Goal: Task Accomplishment & Management: Complete application form

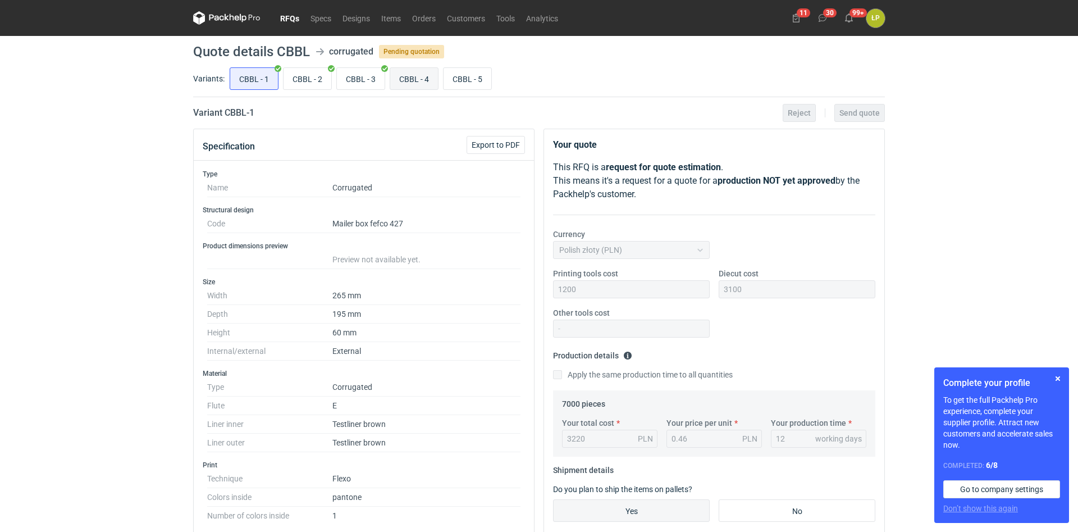
click at [406, 79] on input "CBBL - 4" at bounding box center [414, 78] width 48 height 21
radio input "true"
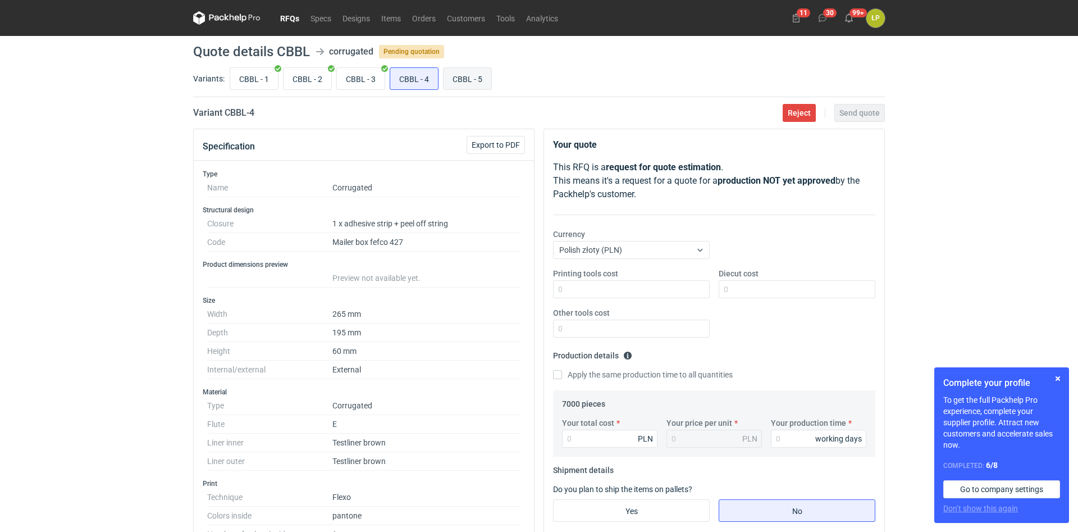
click at [458, 74] on input "CBBL - 5" at bounding box center [468, 78] width 48 height 21
radio input "true"
click at [259, 75] on input "CBBL - 1" at bounding box center [254, 78] width 48 height 21
radio input "true"
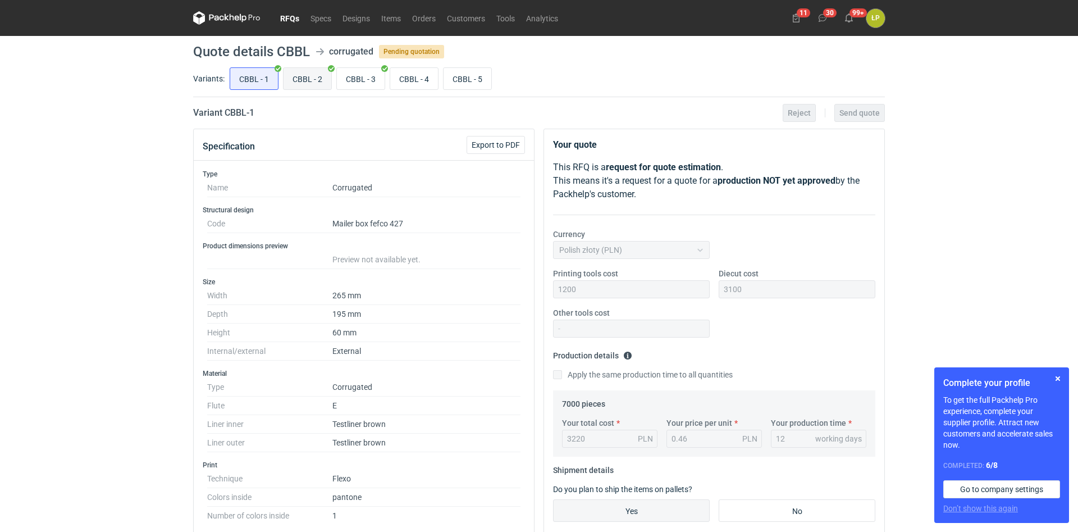
click at [302, 76] on input "CBBL - 2" at bounding box center [308, 78] width 48 height 21
radio input "true"
click at [347, 76] on input "CBBL - 3" at bounding box center [361, 78] width 48 height 21
radio input "true"
click at [408, 78] on input "CBBL - 4" at bounding box center [414, 78] width 48 height 21
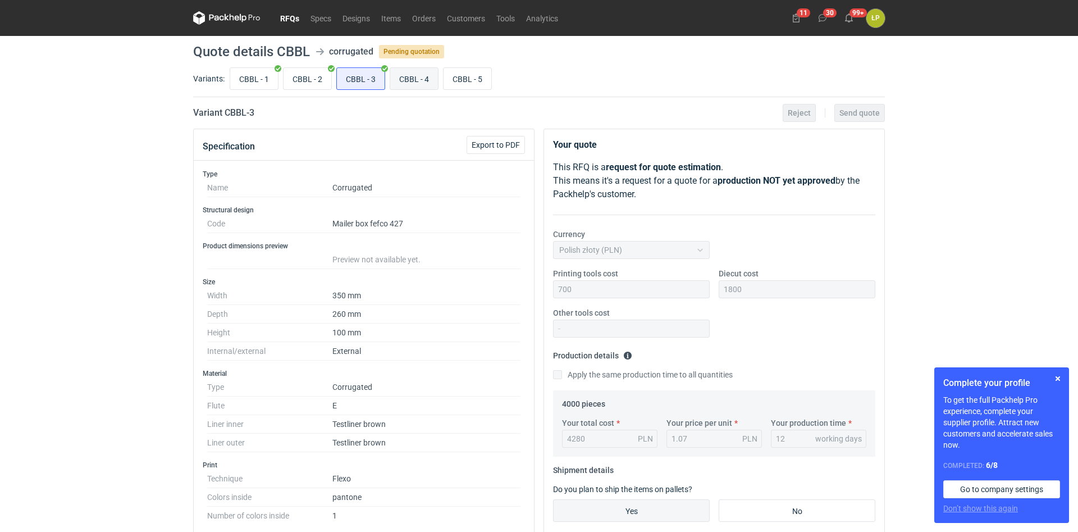
radio input "true"
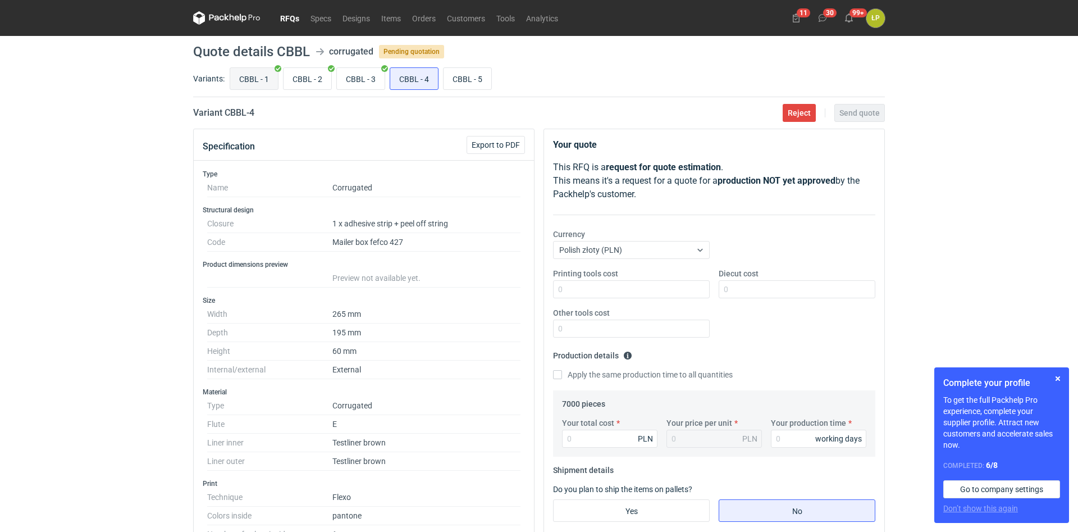
click at [263, 84] on input "CBBL - 1" at bounding box center [254, 78] width 48 height 21
radio input "true"
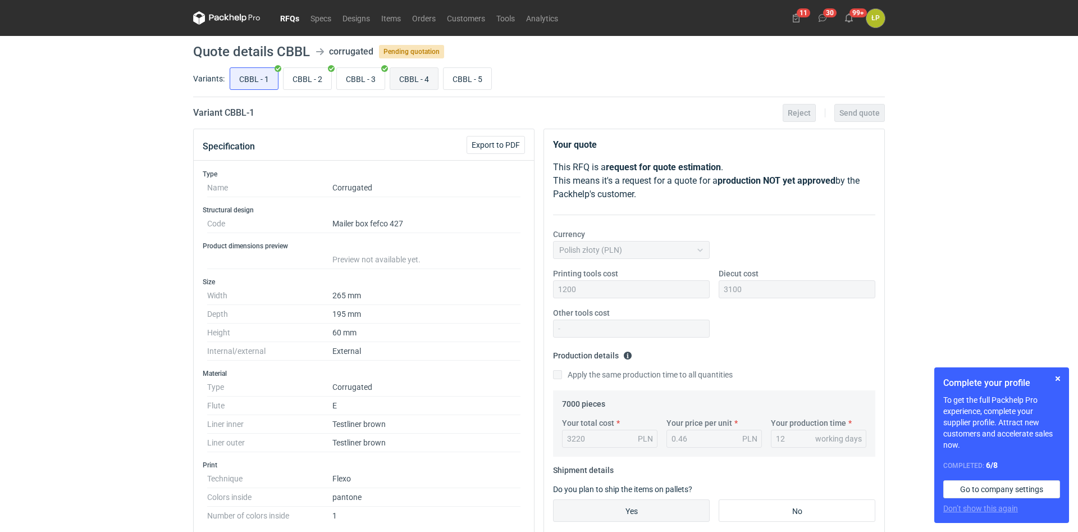
click at [406, 80] on input "CBBL - 4" at bounding box center [414, 78] width 48 height 21
radio input "true"
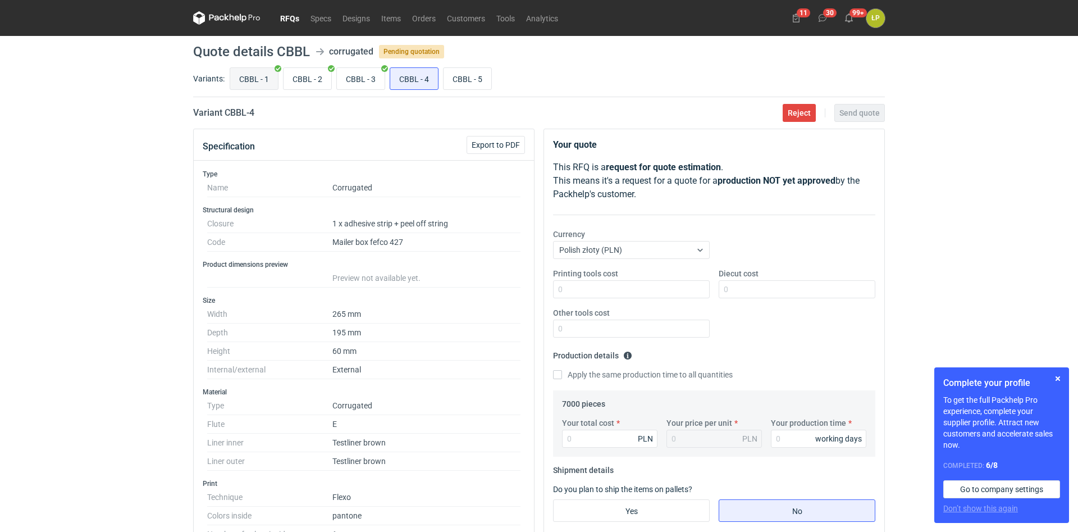
click at [245, 77] on input "CBBL - 1" at bounding box center [254, 78] width 48 height 21
radio input "true"
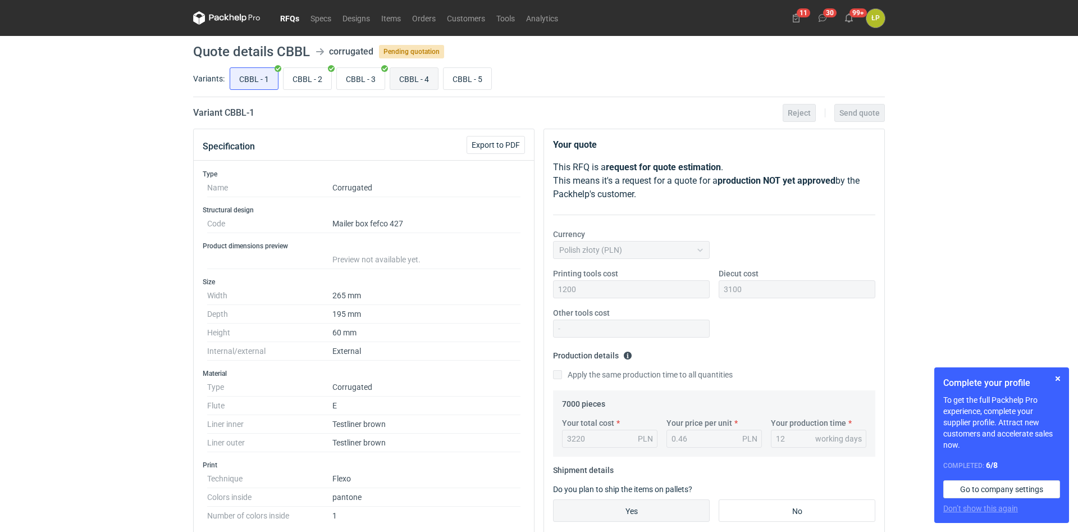
click at [404, 79] on input "CBBL - 4" at bounding box center [414, 78] width 48 height 21
radio input "true"
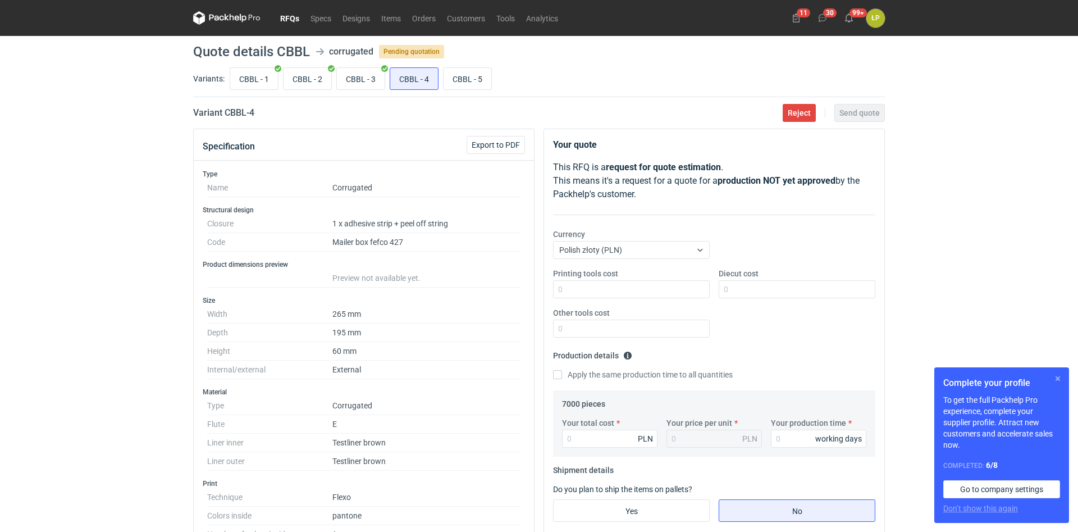
click at [1060, 378] on button "button" at bounding box center [1057, 378] width 13 height 13
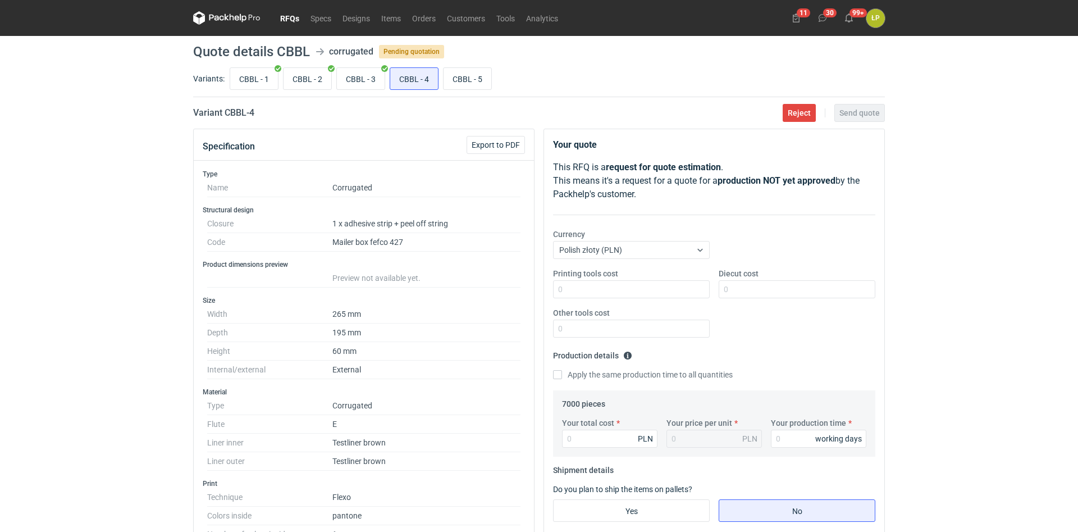
click at [239, 113] on h2 "Variant CBBL - 4" at bounding box center [223, 112] width 61 height 13
click at [238, 113] on h2 "Variant CBBL - 4" at bounding box center [223, 112] width 61 height 13
copy h2 "CBBL"
click at [662, 289] on input "Printing tools cost" at bounding box center [631, 289] width 157 height 18
click at [671, 289] on input "Printing tools cost" at bounding box center [631, 289] width 157 height 18
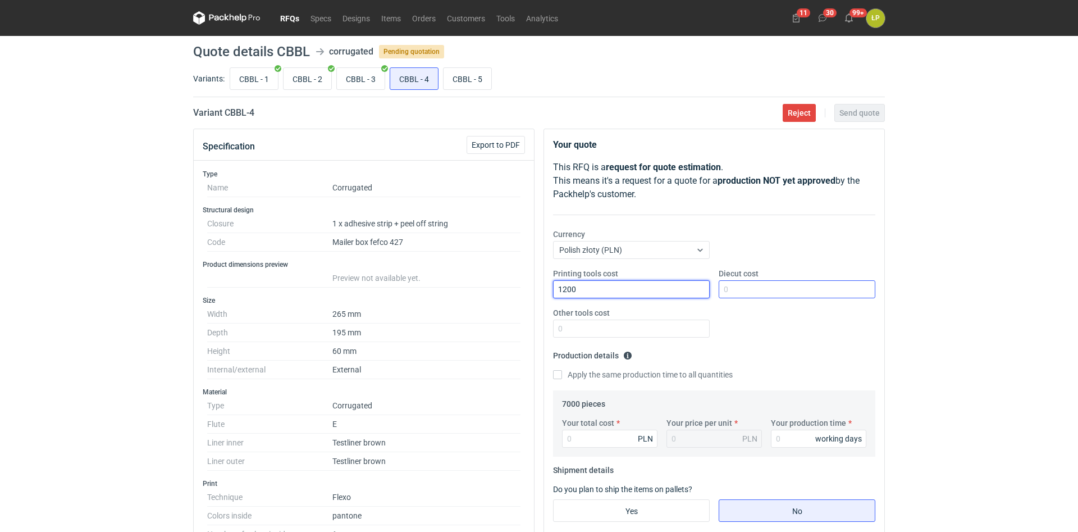
type input "1200"
click at [771, 288] on input "Diecut cost" at bounding box center [797, 289] width 157 height 18
type input "3100"
click at [703, 327] on input "Other tools cost" at bounding box center [631, 329] width 157 height 18
type input "0"
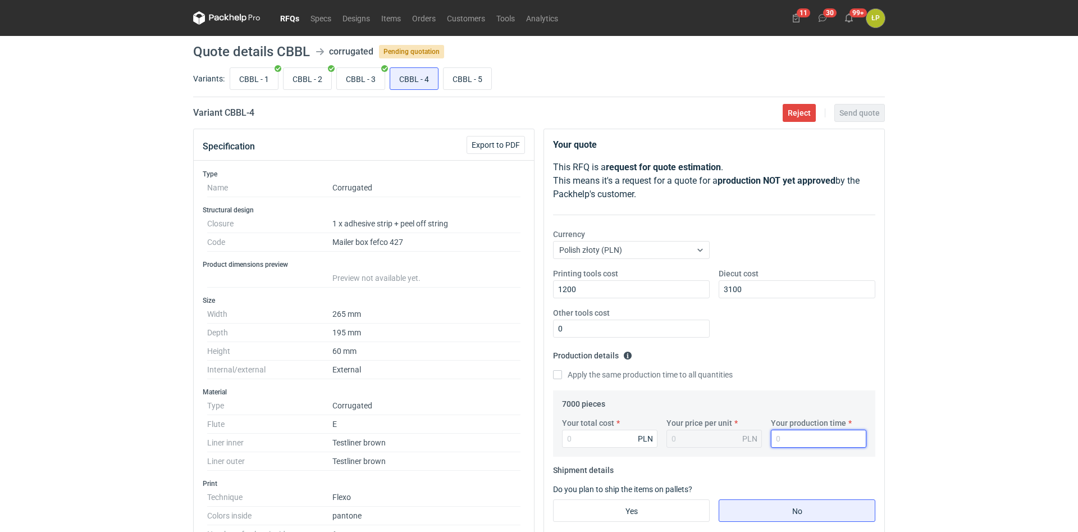
click at [781, 439] on input "Your production time" at bounding box center [818, 439] width 95 height 18
type input "15"
click at [620, 438] on input "Your total cost" at bounding box center [609, 439] width 95 height 18
type input "4340"
type input "0.62"
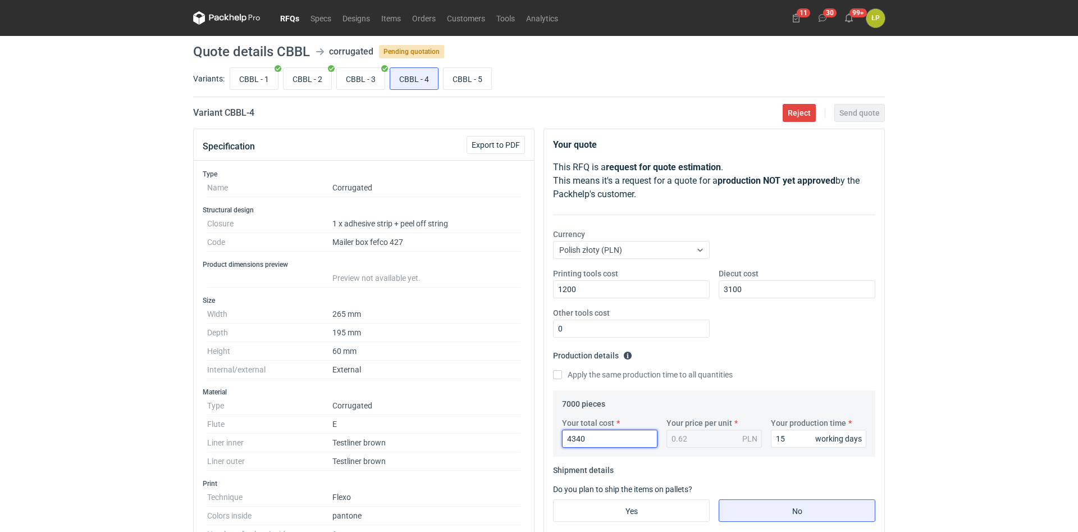
type input "4340"
click at [898, 309] on div "RFQs Specs Designs Items Orders Customers Tools Analytics 11 30 99+ ŁP Łukasz P…" at bounding box center [539, 266] width 1078 height 532
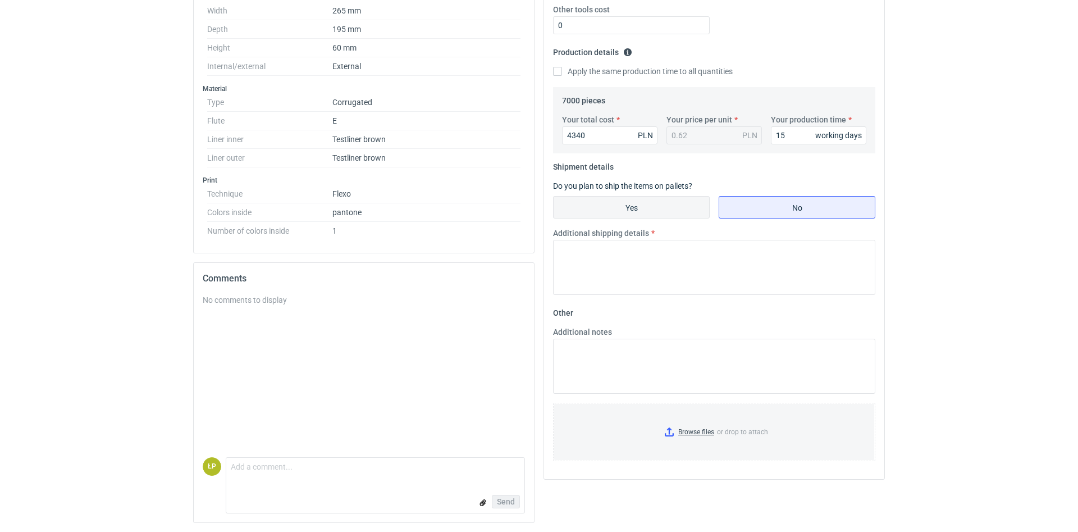
click at [655, 206] on input "Yes" at bounding box center [632, 207] width 156 height 21
radio input "true"
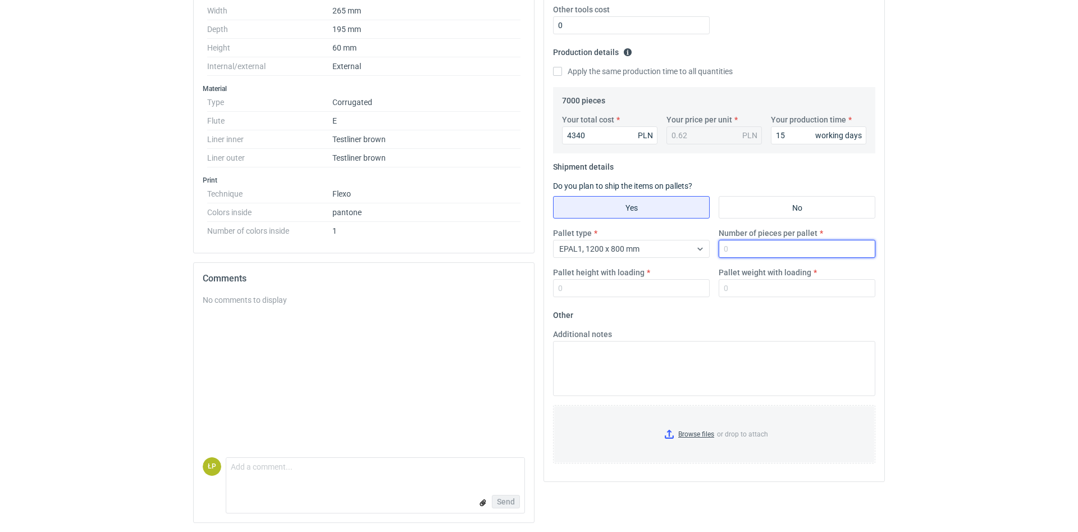
click at [744, 251] on input "Number of pieces per pallet" at bounding box center [797, 249] width 157 height 18
click at [708, 251] on div at bounding box center [700, 248] width 18 height 9
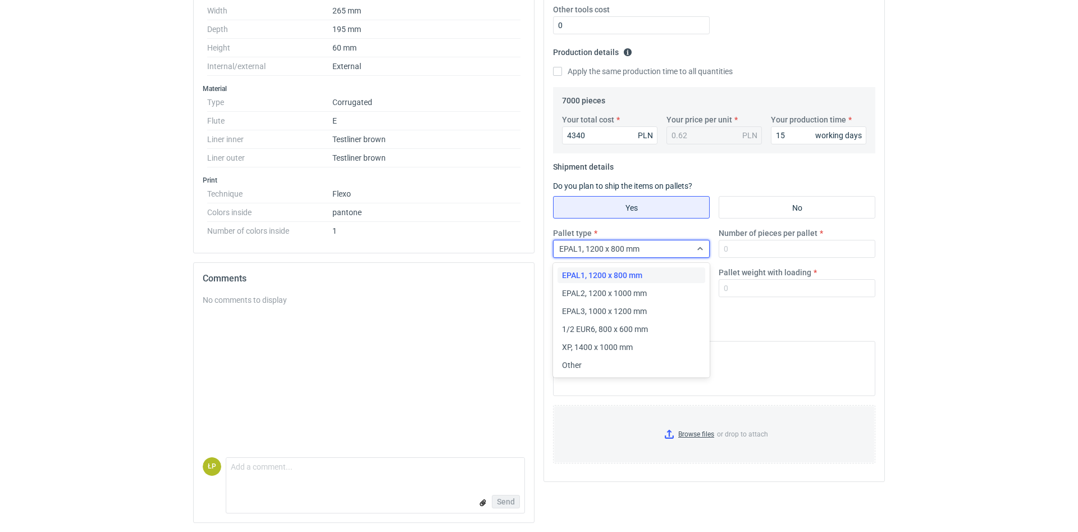
click at [635, 274] on span "EPAL1, 1200 x 800 mm" at bounding box center [602, 275] width 80 height 11
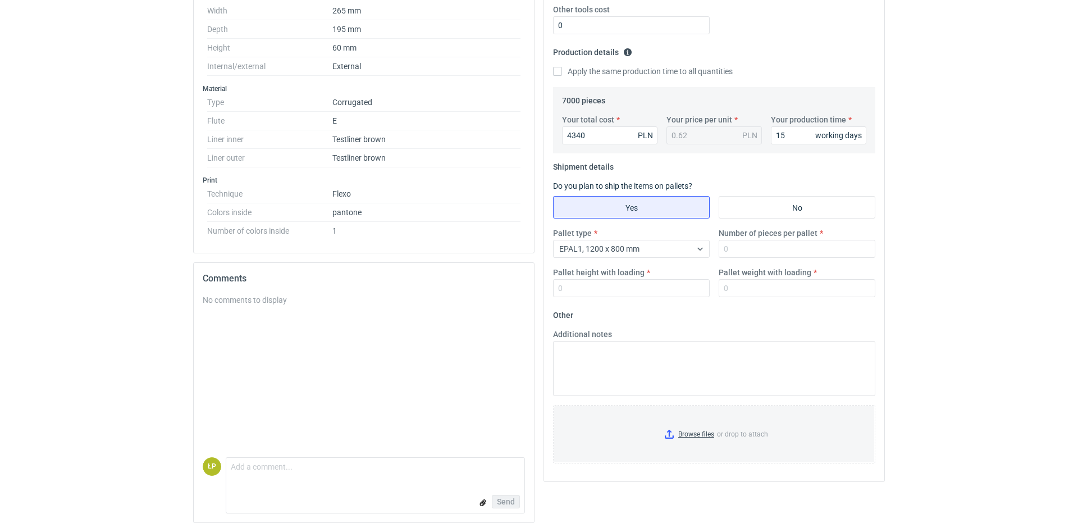
scroll to position [0, 0]
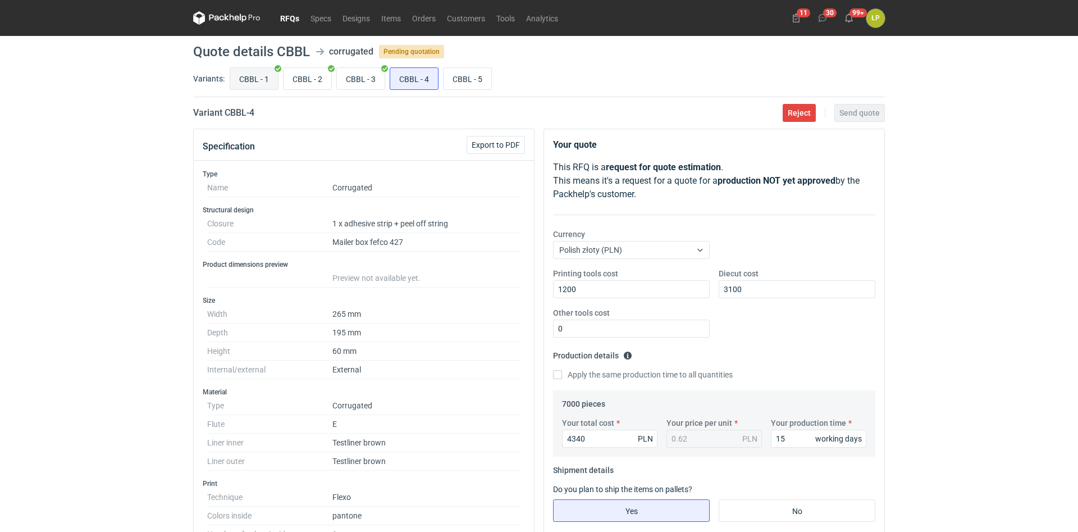
click at [259, 79] on input "CBBL - 1" at bounding box center [254, 78] width 48 height 21
radio input "true"
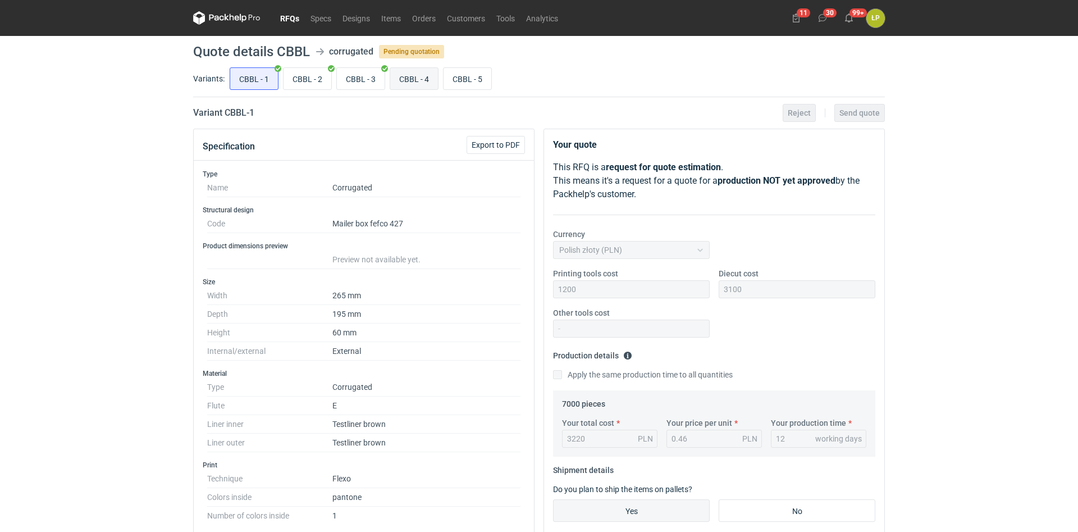
click at [408, 76] on input "CBBL - 4" at bounding box center [414, 78] width 48 height 21
radio input "true"
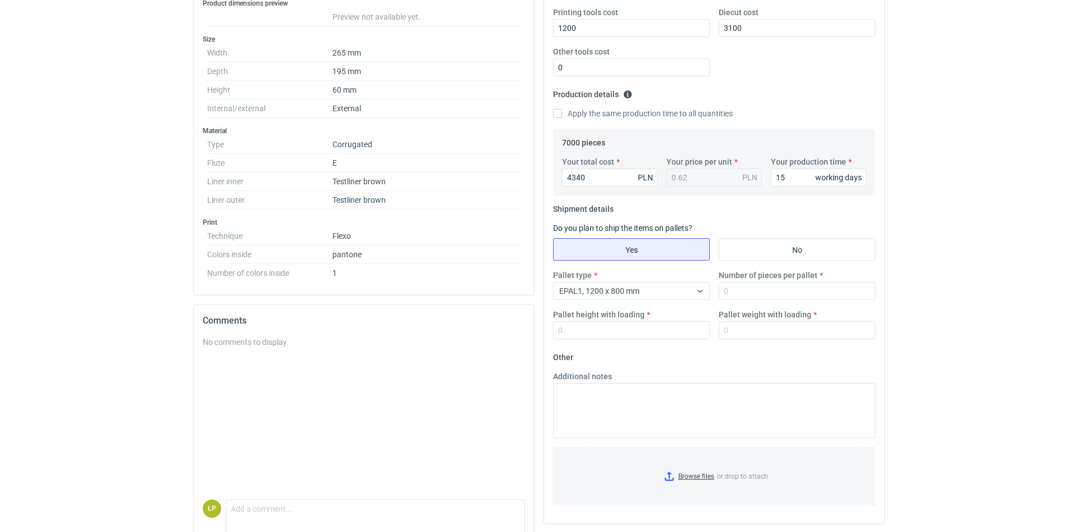
scroll to position [303, 0]
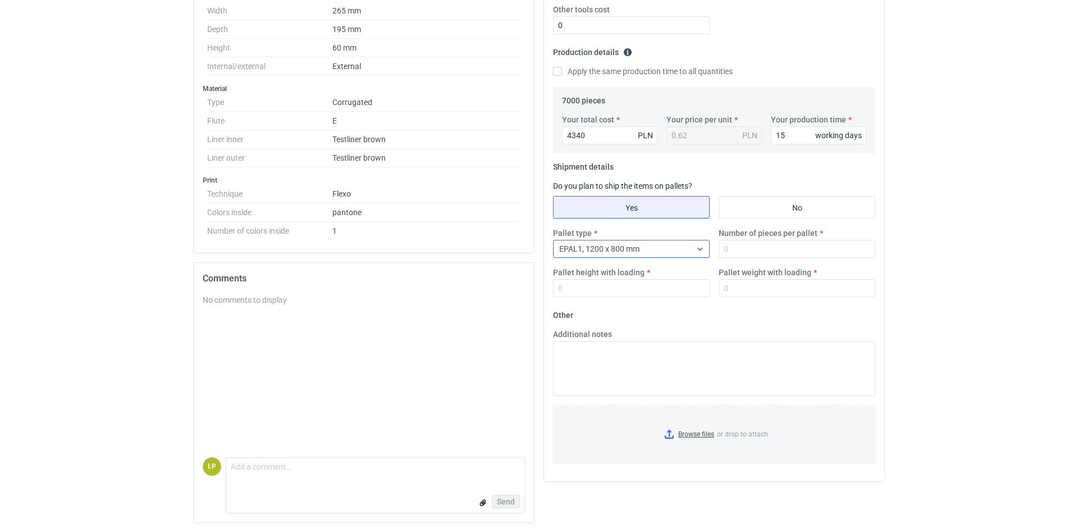
click at [693, 251] on div at bounding box center [700, 248] width 18 height 9
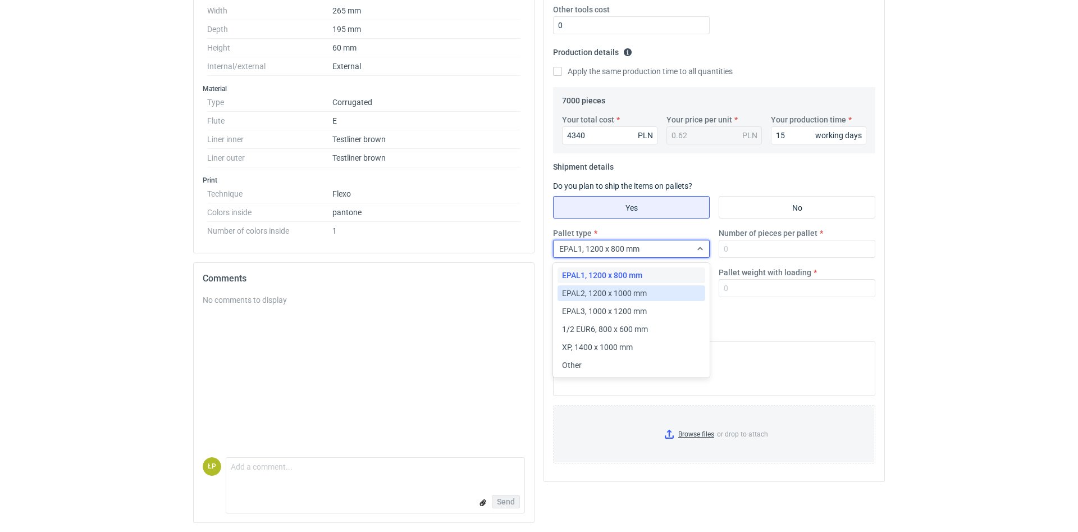
click at [674, 290] on div "EPAL2, 1200 x 1000 mm" at bounding box center [631, 293] width 139 height 11
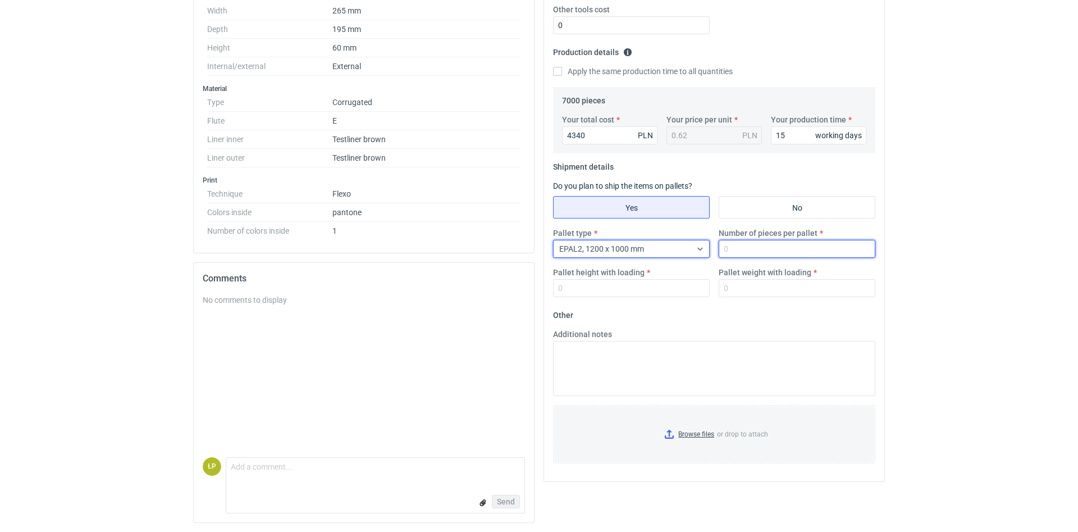
click at [743, 252] on input "Number of pieces per pallet" at bounding box center [797, 249] width 157 height 18
type input "4000"
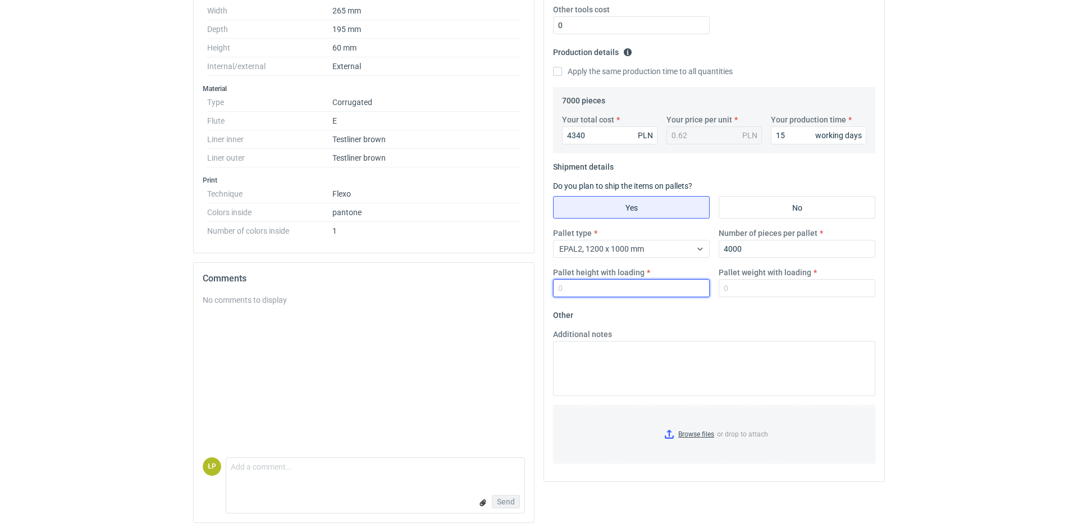
click at [663, 282] on input "Pallet height with loading" at bounding box center [631, 288] width 157 height 18
type input "1800"
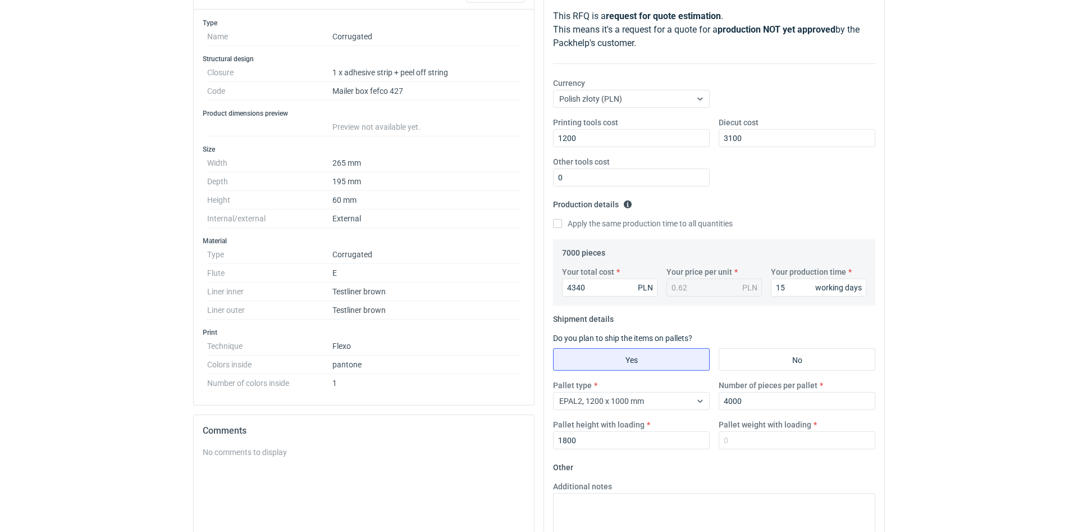
scroll to position [0, 0]
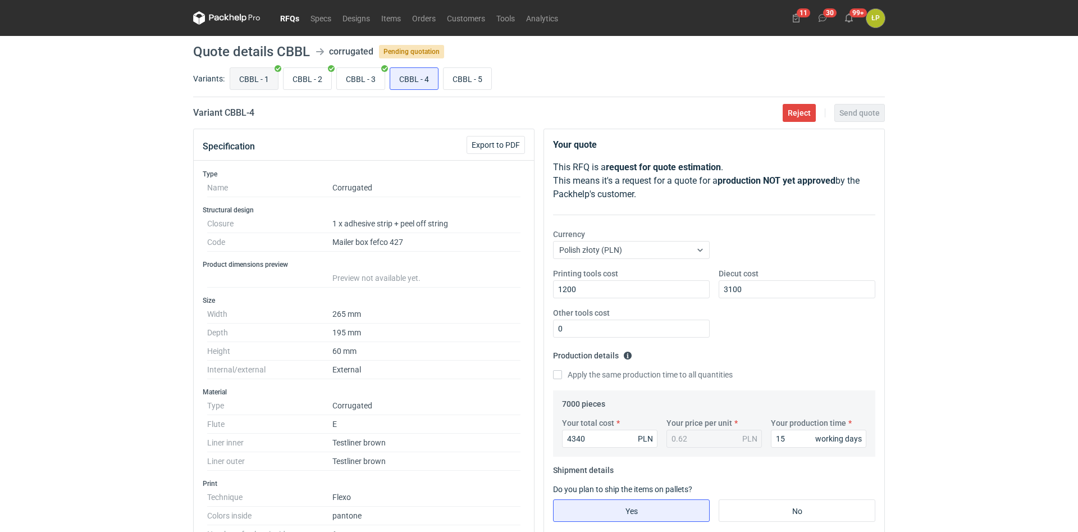
click at [251, 83] on input "CBBL - 1" at bounding box center [254, 78] width 48 height 21
radio input "true"
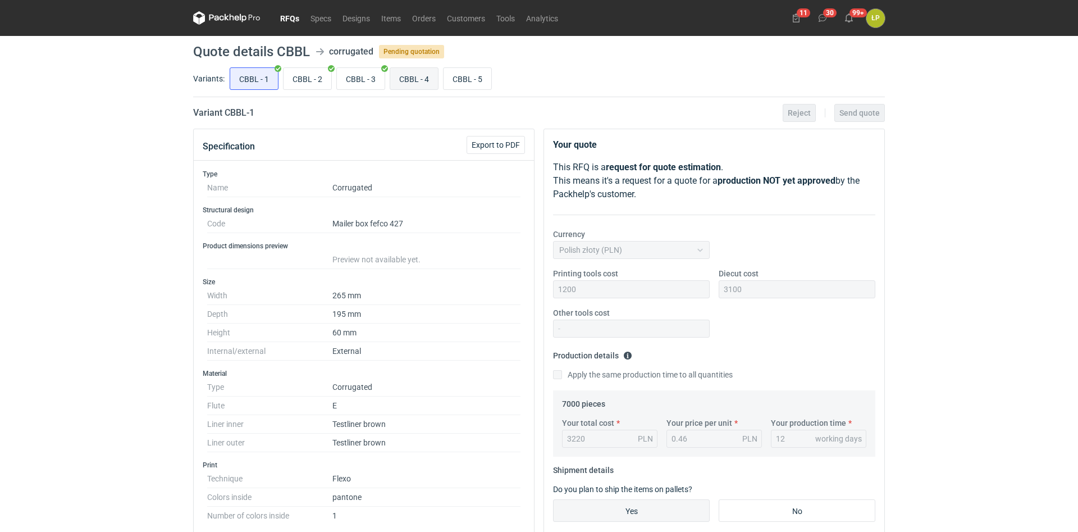
click at [405, 81] on input "CBBL - 4" at bounding box center [414, 78] width 48 height 21
radio input "true"
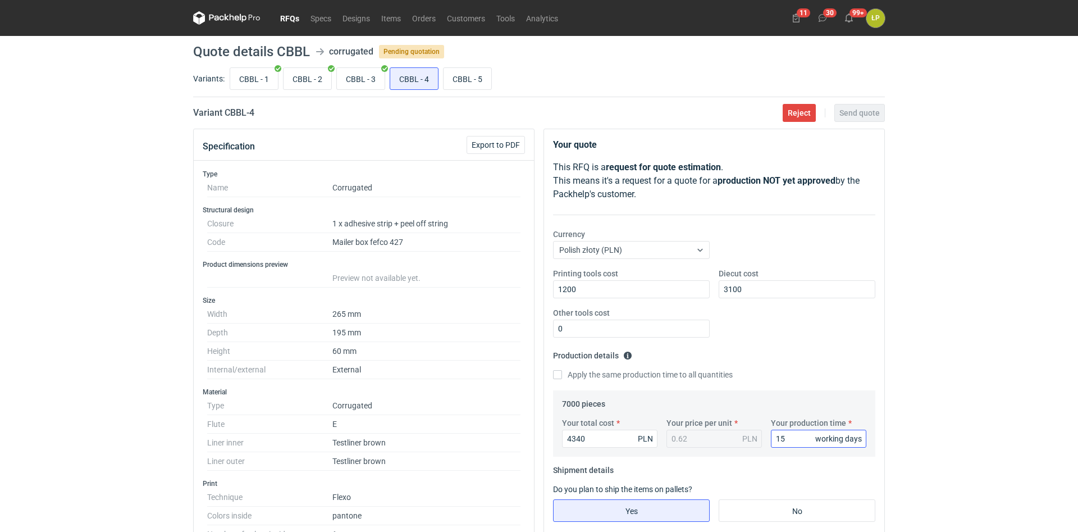
scroll to position [303, 0]
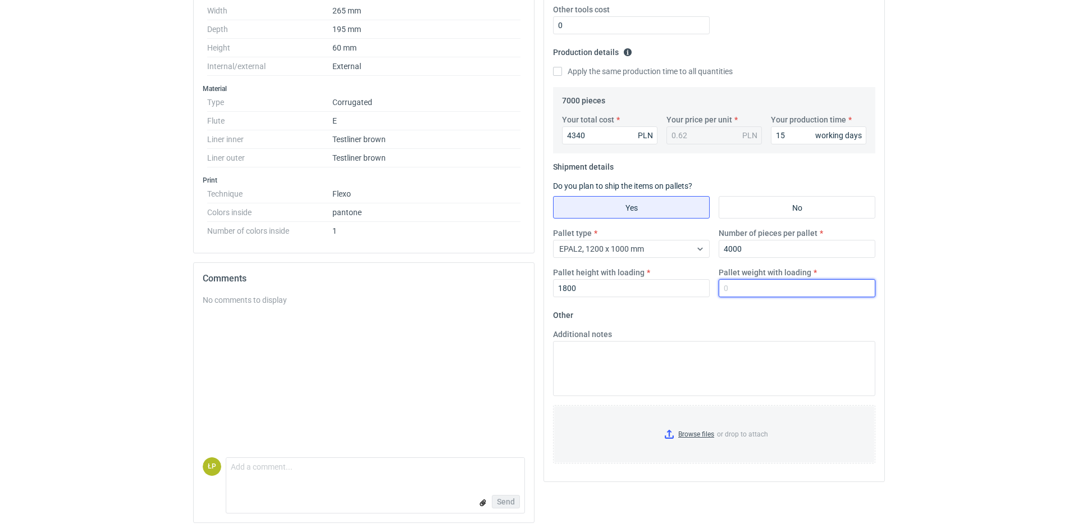
click at [761, 290] on input "Pallet weight with loading" at bounding box center [797, 288] width 157 height 18
type input "470"
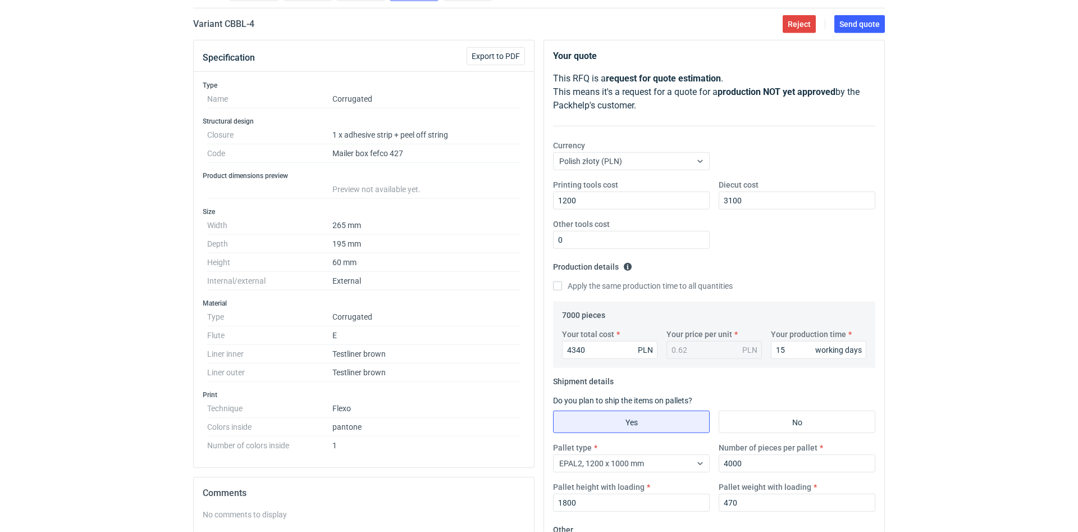
scroll to position [0, 0]
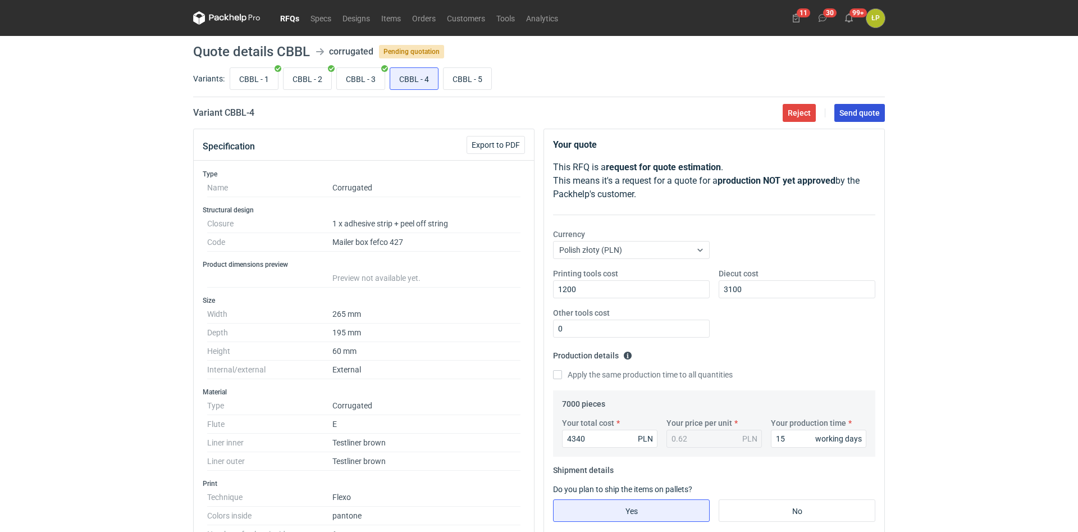
click at [844, 109] on span "Send quote" at bounding box center [860, 113] width 40 height 8
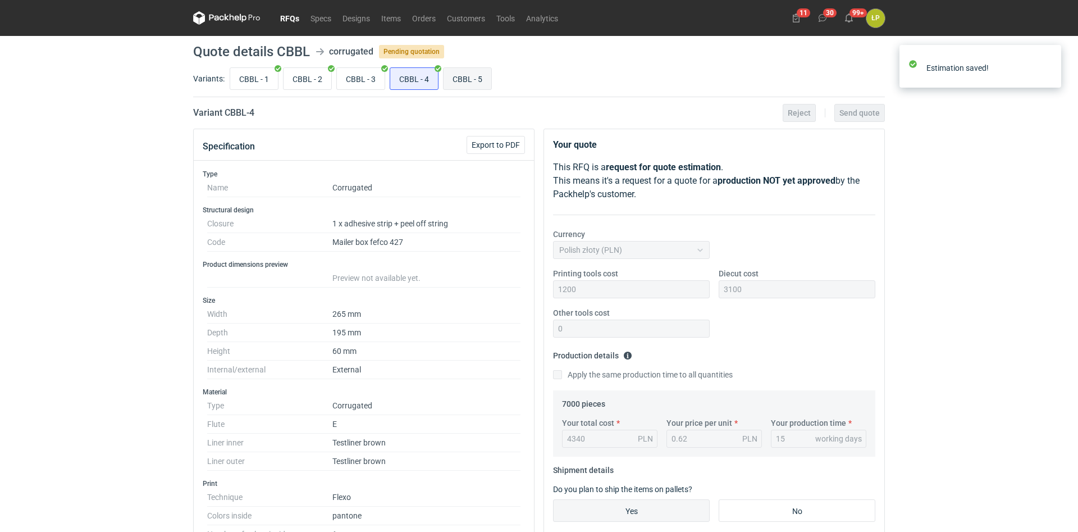
click at [467, 75] on input "CBBL - 5" at bounding box center [468, 78] width 48 height 21
radio input "true"
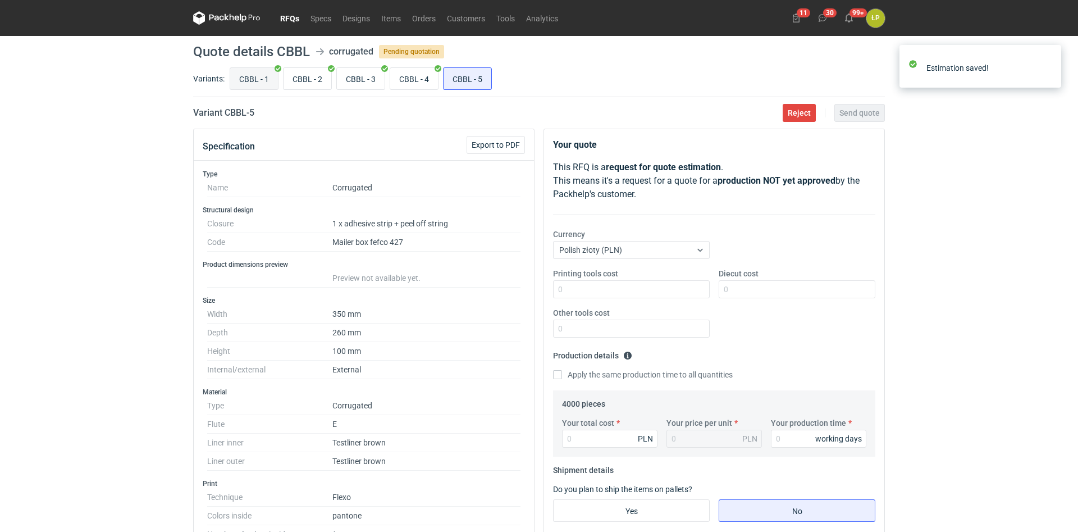
click at [252, 84] on input "CBBL - 1" at bounding box center [254, 78] width 48 height 21
radio input "true"
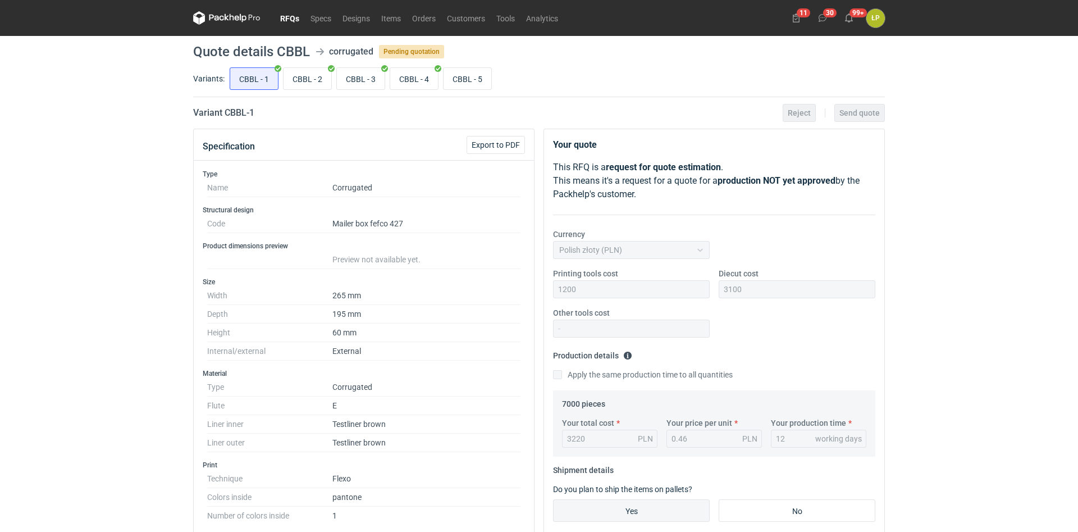
click at [280, 83] on div "CBBL - 1 CBBL - 2 CBBL - 3 CBBL - 4 CBBL - 5" at bounding box center [556, 78] width 658 height 27
click at [288, 81] on input "CBBL - 2" at bounding box center [308, 78] width 48 height 21
radio input "true"
click at [301, 80] on input "CBBL - 2" at bounding box center [308, 78] width 48 height 21
click at [309, 79] on input "CBBL - 2" at bounding box center [308, 78] width 48 height 21
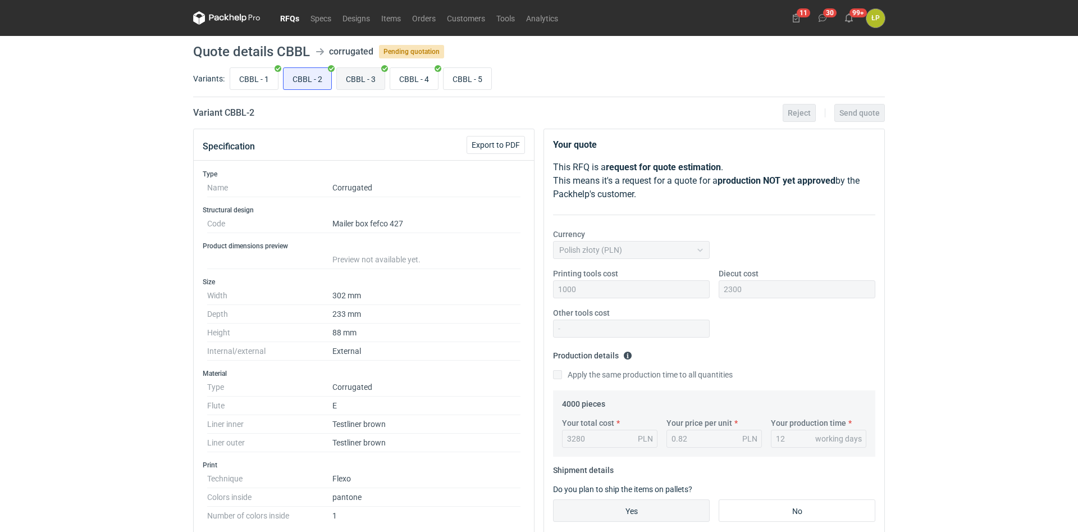
click at [360, 78] on input "CBBL - 3" at bounding box center [361, 78] width 48 height 21
radio input "true"
click at [458, 76] on input "CBBL - 5" at bounding box center [468, 78] width 48 height 21
radio input "true"
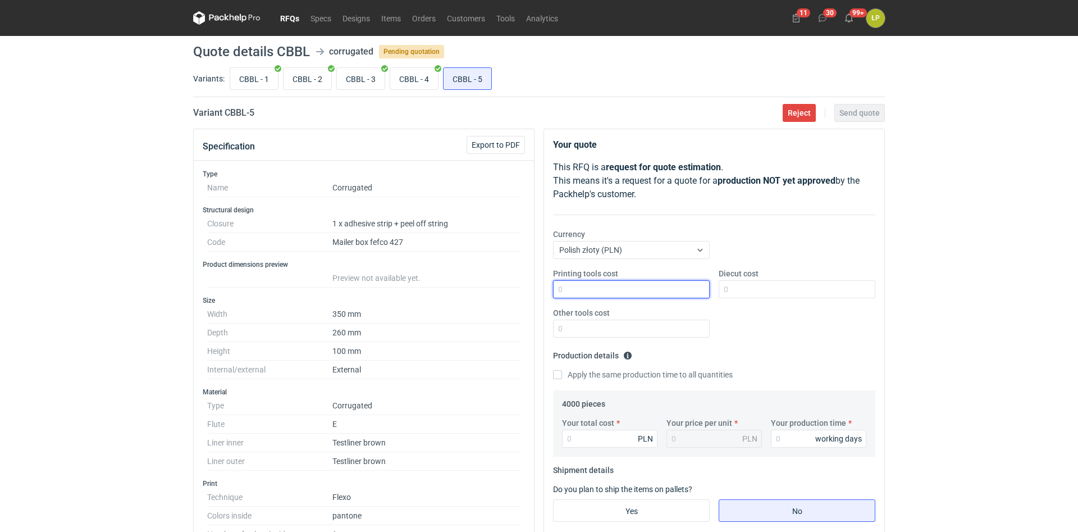
click at [654, 289] on input "Printing tools cost" at bounding box center [631, 289] width 157 height 18
click at [621, 283] on input "Printing tools cost" at bounding box center [631, 289] width 157 height 18
click at [622, 285] on input "Printing tools cost" at bounding box center [631, 289] width 157 height 18
type input "700"
click at [735, 286] on input "Diecut cost" at bounding box center [797, 289] width 157 height 18
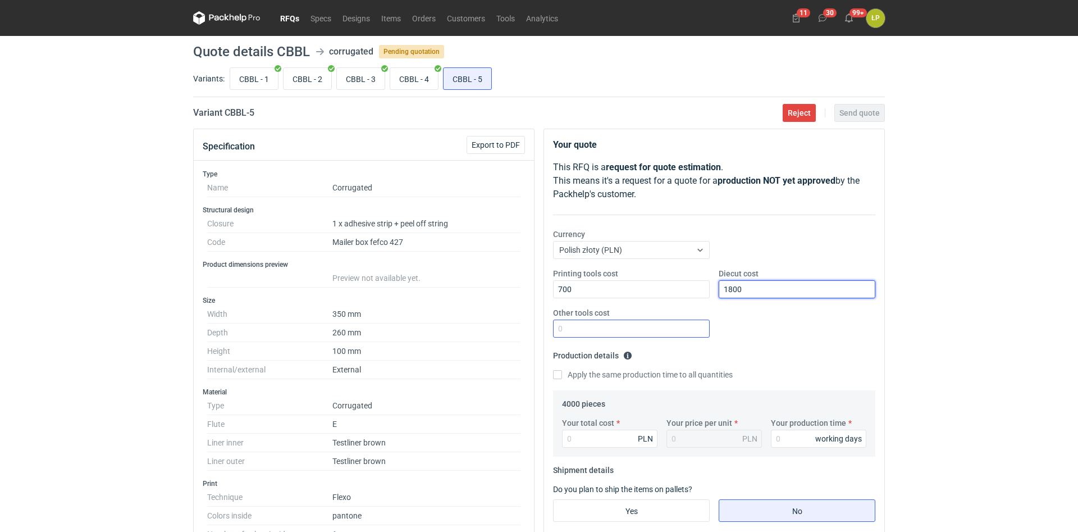
type input "1800"
click at [661, 323] on input "Other tools cost" at bounding box center [631, 329] width 157 height 18
type input "0"
click at [827, 357] on fieldset "Production details Please provide the expected time of production in working da…" at bounding box center [714, 369] width 322 height 44
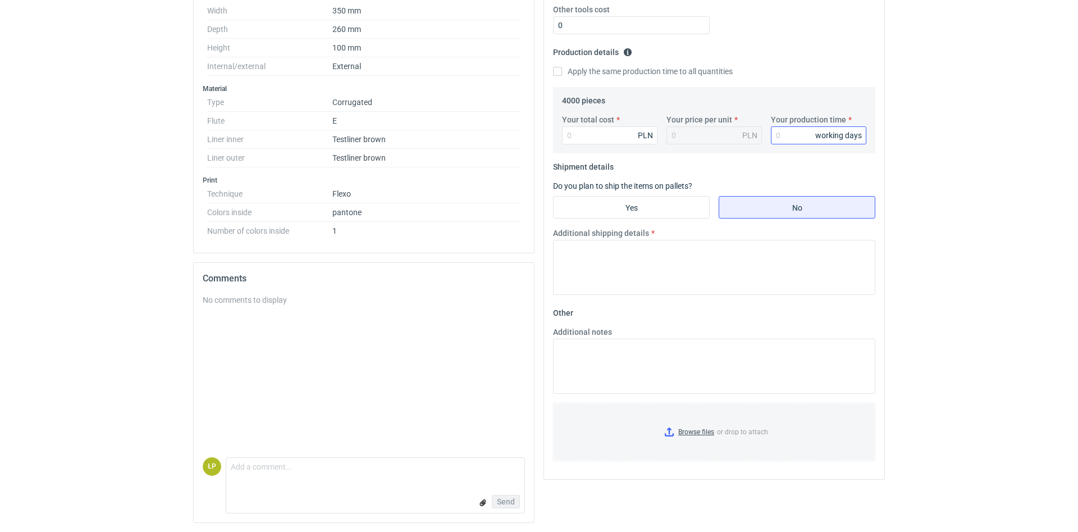
drag, startPoint x: 787, startPoint y: 149, endPoint x: 796, endPoint y: 135, distance: 17.0
click at [789, 147] on div "Your total cost PLN Your price per unit PLN Your production time working days" at bounding box center [714, 133] width 313 height 39
click at [796, 135] on input "Your production time" at bounding box center [818, 135] width 95 height 18
type input "15"
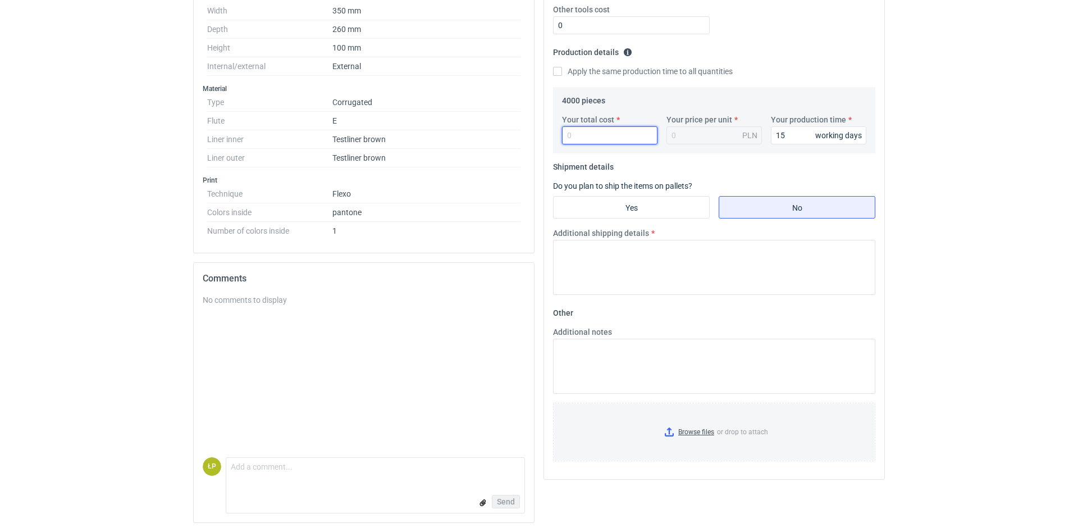
click at [641, 129] on input "Your total cost" at bounding box center [609, 135] width 95 height 18
type input "5320"
type input "1.33"
type input "5320"
click at [676, 210] on input "Yes" at bounding box center [632, 207] width 156 height 21
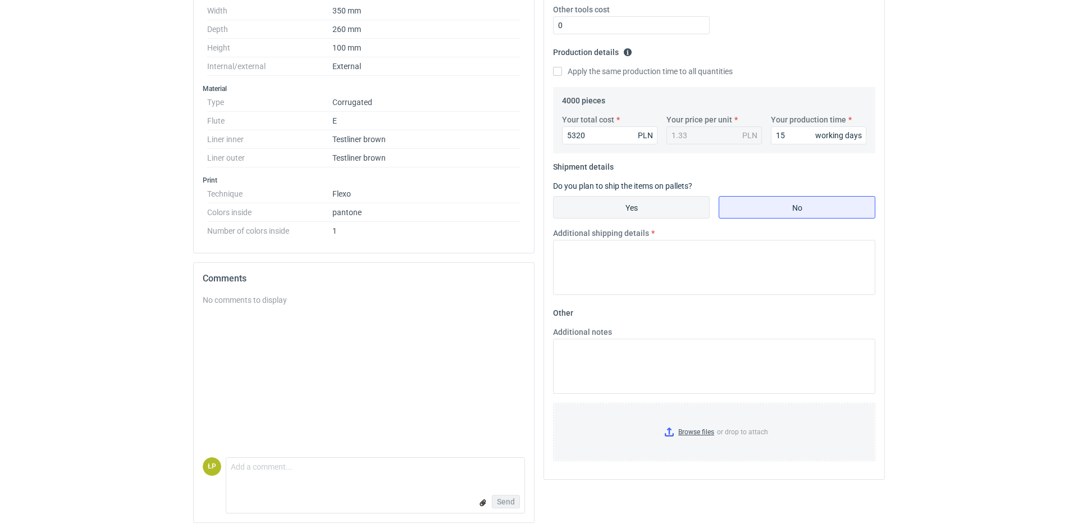
radio input "true"
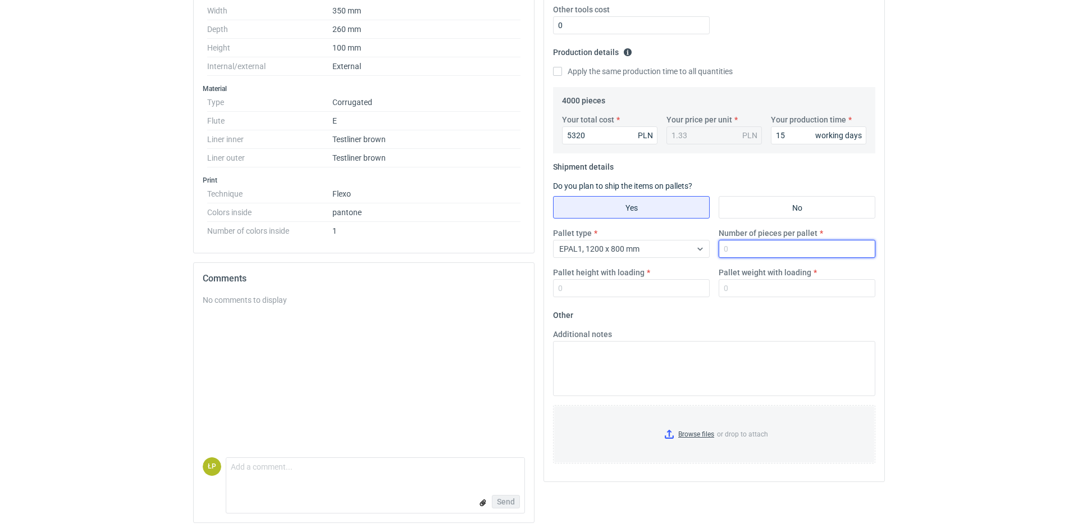
click at [783, 247] on input "Number of pieces per pallet" at bounding box center [797, 249] width 157 height 18
type input "1200"
click at [635, 278] on label "Pallet height with loading" at bounding box center [599, 272] width 92 height 11
click at [635, 279] on input "Pallet height with loading" at bounding box center [631, 288] width 157 height 18
click at [635, 284] on input "Pallet height with loading" at bounding box center [631, 288] width 157 height 18
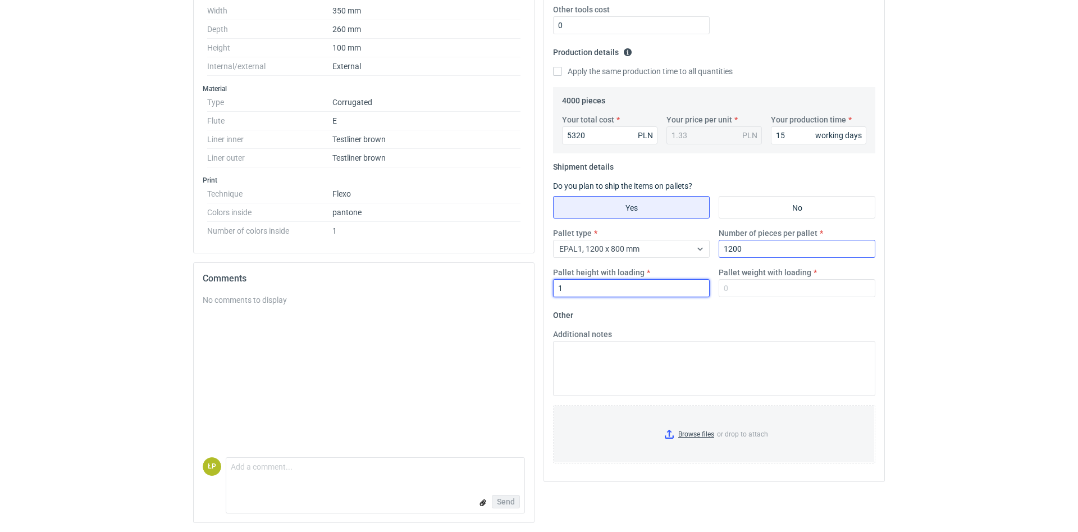
type input "1"
drag, startPoint x: 784, startPoint y: 248, endPoint x: 674, endPoint y: 251, distance: 109.6
click at [719, 251] on input "1200" at bounding box center [797, 249] width 157 height 18
type input "1000"
click at [645, 291] on input "1" at bounding box center [631, 288] width 157 height 18
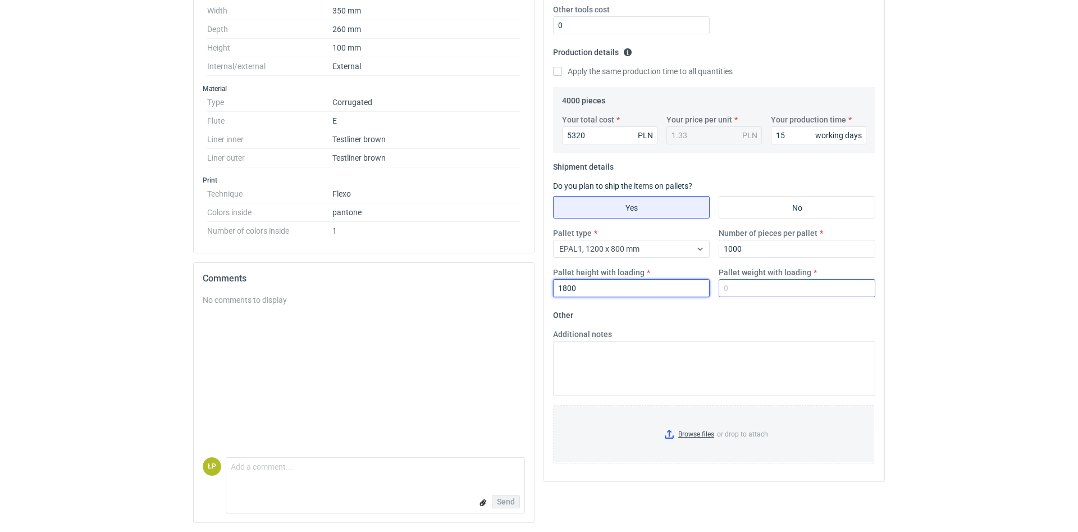
type input "1800"
click at [740, 289] on input "Pallet weight with loading" at bounding box center [797, 288] width 157 height 18
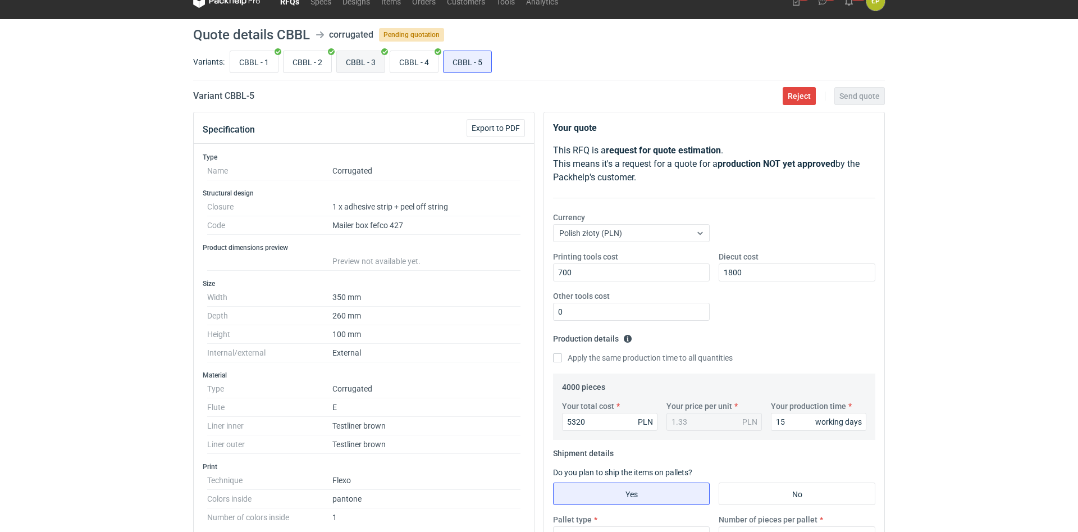
click at [355, 70] on input "CBBL - 3" at bounding box center [361, 61] width 48 height 21
radio input "true"
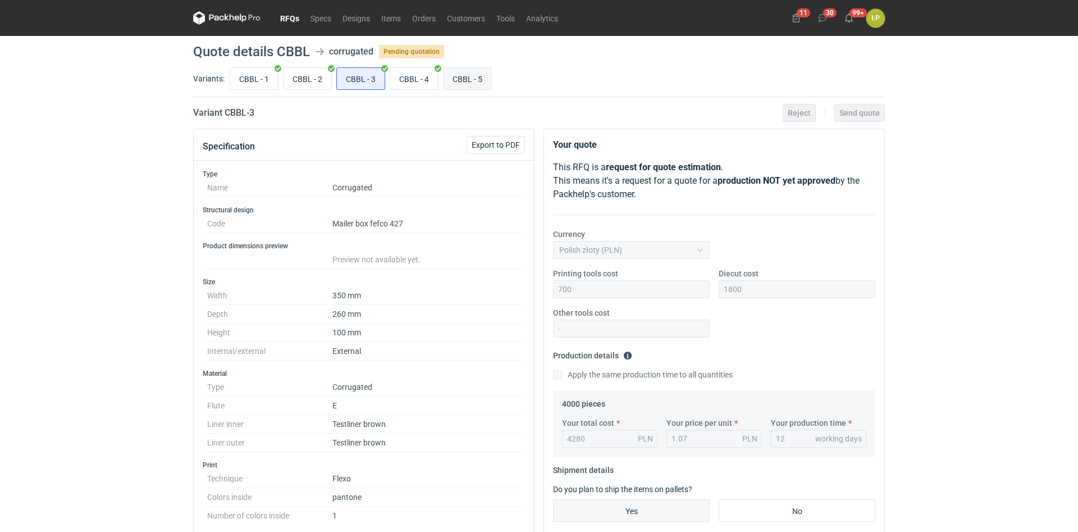
click at [459, 78] on input "CBBL - 5" at bounding box center [468, 78] width 48 height 21
radio input "true"
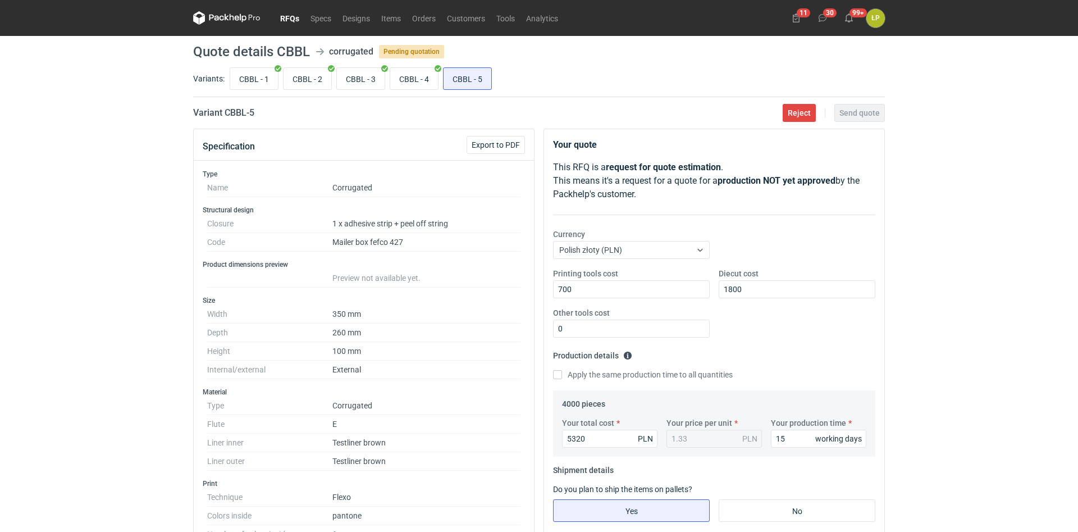
scroll to position [303, 0]
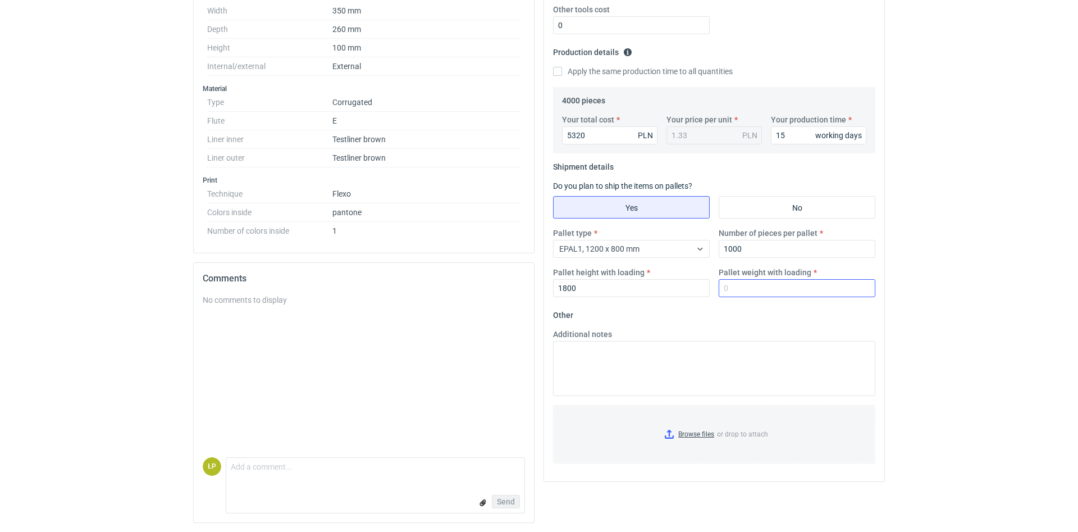
drag, startPoint x: 777, startPoint y: 300, endPoint x: 781, endPoint y: 290, distance: 11.2
click at [779, 293] on div "Pallet type EPAL1, 1200 x 800 mm Number of pieces per pallet 1000 Pallet height…" at bounding box center [714, 266] width 331 height 79
click at [781, 290] on input "Pallet weight with loading" at bounding box center [797, 288] width 157 height 18
type input "315"
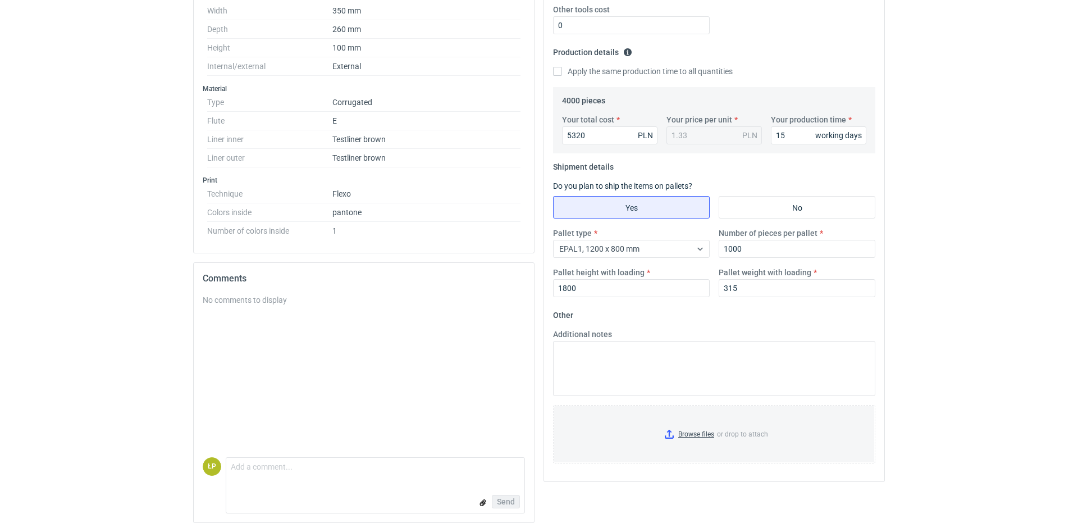
scroll to position [0, 0]
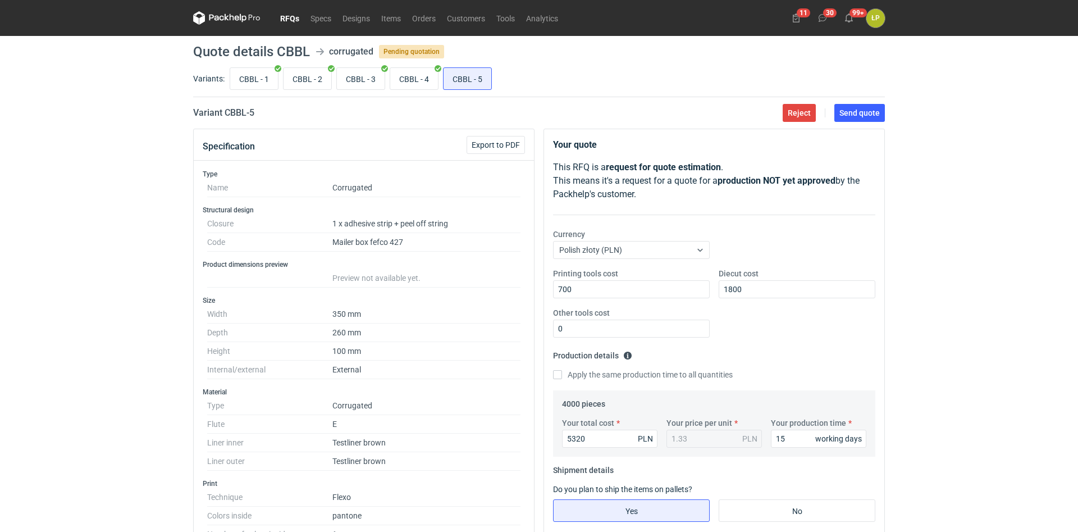
click at [868, 124] on main "Quote details CBBL corrugated Pending quotation Variants: CBBL - 1 CBBL - 2 CBB…" at bounding box center [539, 435] width 701 height 799
click at [867, 116] on span "Send quote" at bounding box center [860, 113] width 40 height 8
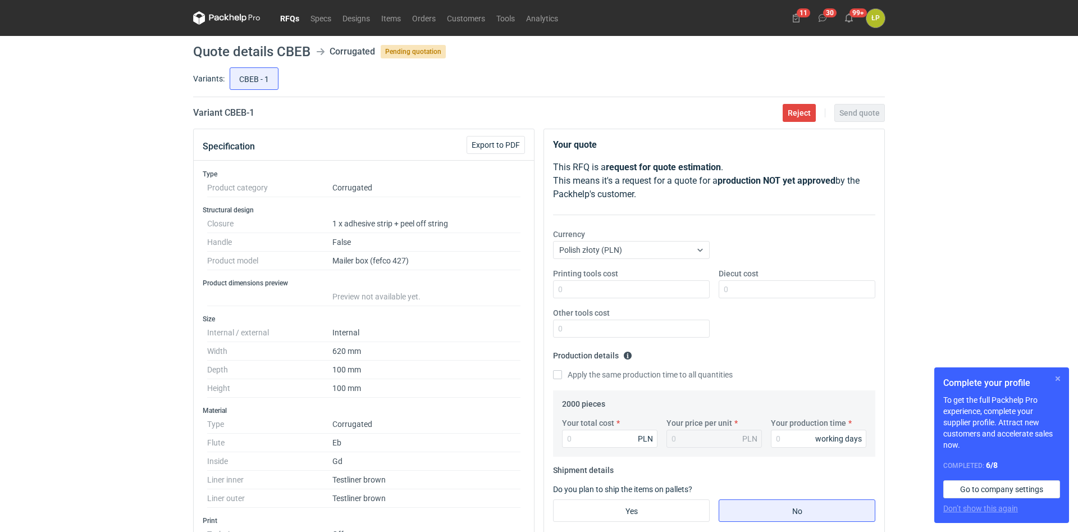
click at [1063, 382] on button "button" at bounding box center [1057, 378] width 13 height 13
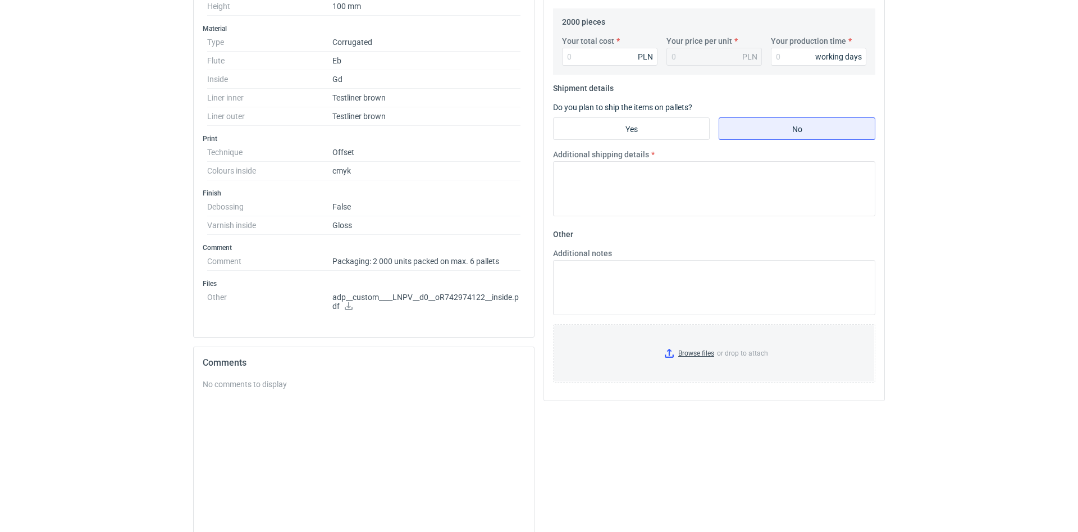
scroll to position [466, 0]
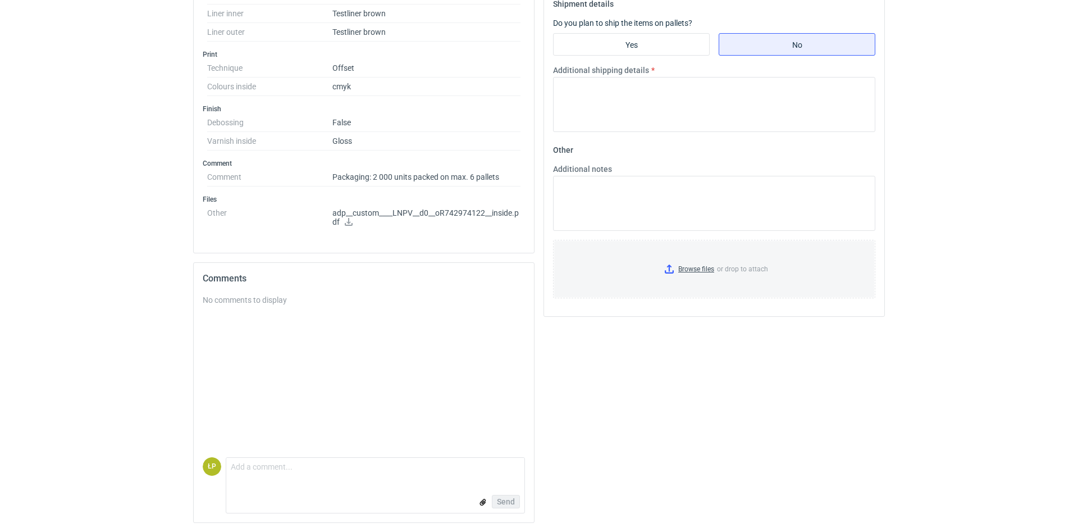
click at [347, 222] on icon at bounding box center [348, 222] width 9 height 8
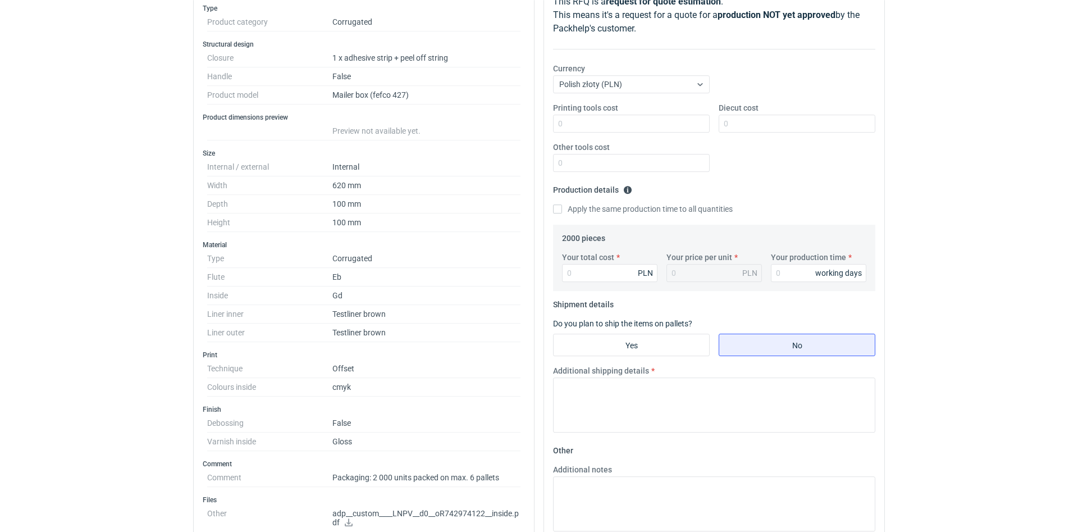
scroll to position [275, 0]
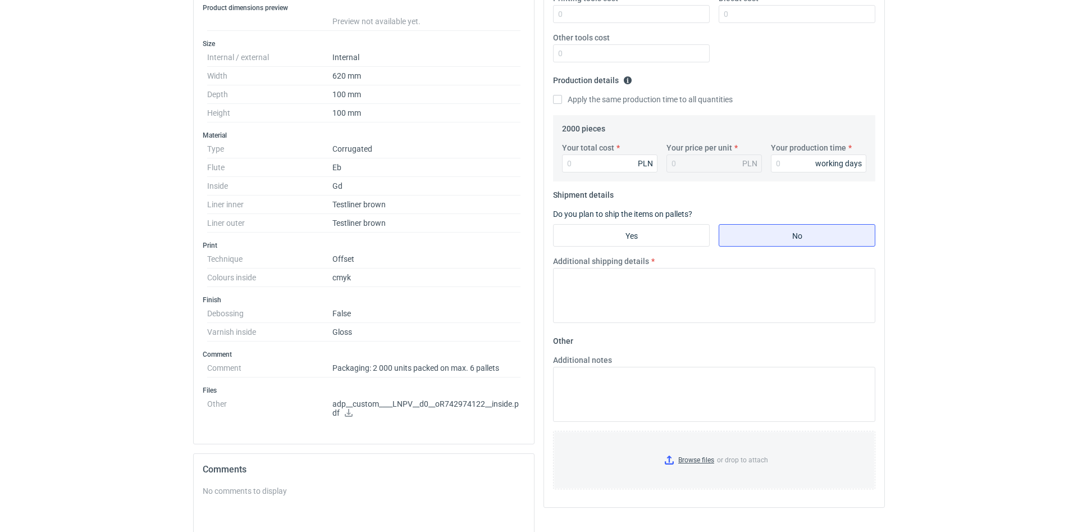
click at [352, 415] on icon at bounding box center [349, 413] width 8 height 8
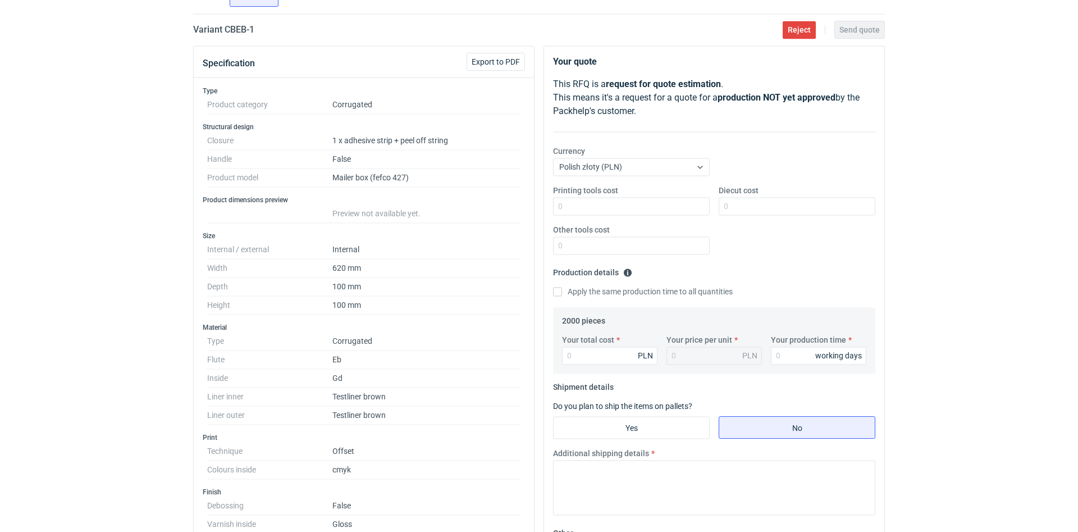
scroll to position [0, 0]
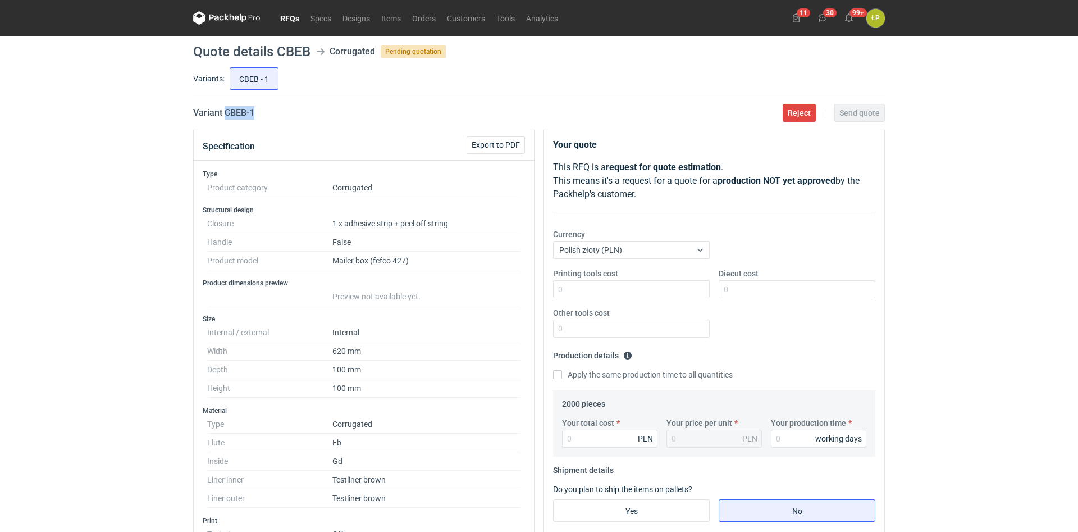
drag, startPoint x: 268, startPoint y: 116, endPoint x: 225, endPoint y: 117, distance: 43.3
click at [225, 117] on div "Variant CBEB - 1 Reject Send quote" at bounding box center [539, 112] width 692 height 13
copy h2 "CBEB - 1"
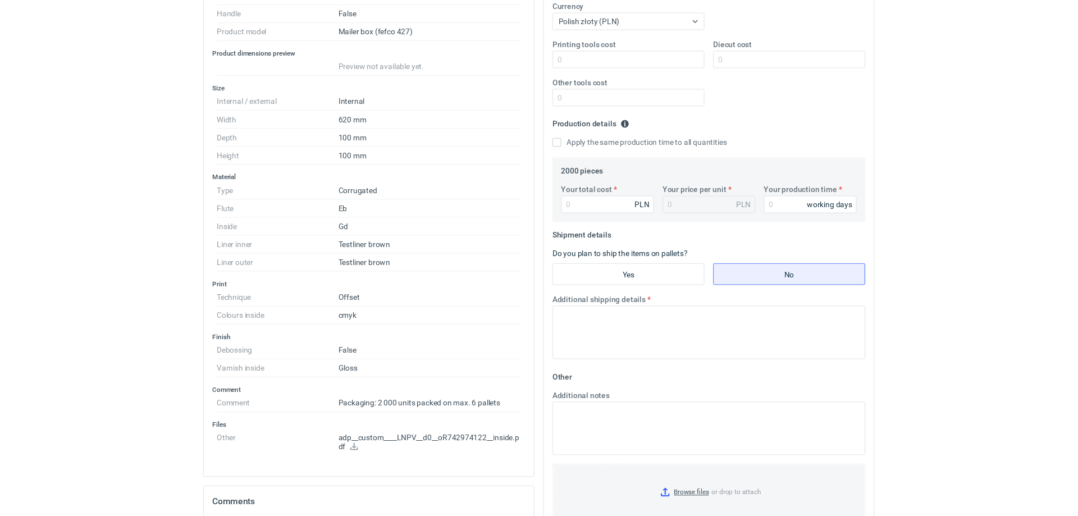
scroll to position [84, 0]
